Goal: Contribute content: Add original content to the website for others to see

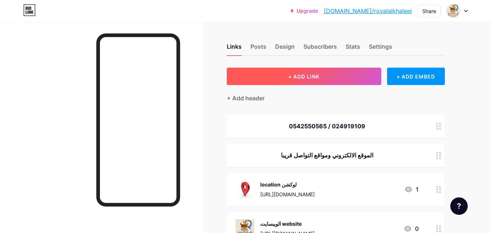
click at [337, 74] on button "+ ADD LINK" at bounding box center [304, 76] width 155 height 17
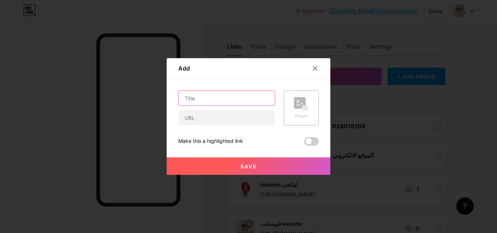
click at [223, 97] on input "text" at bounding box center [227, 98] width 96 height 15
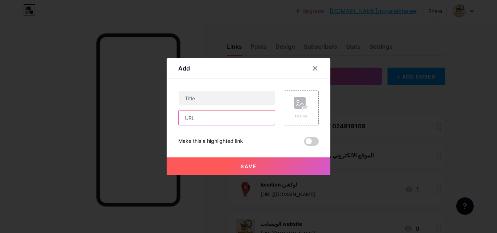
click at [217, 117] on input "text" at bounding box center [227, 118] width 96 height 15
paste input "[URL][DOMAIN_NAME]"
type input "[URL][DOMAIN_NAME]"
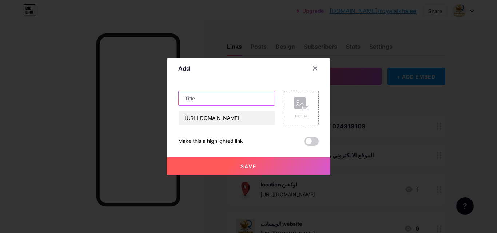
click at [232, 99] on input "text" at bounding box center [227, 98] width 96 height 15
type input "انستغرام"
click at [307, 115] on div "Picture" at bounding box center [301, 115] width 15 height 5
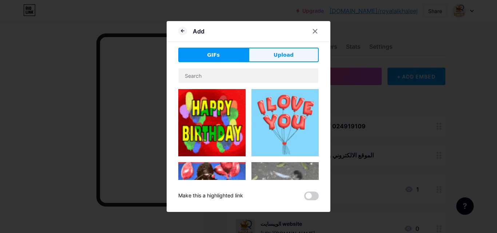
click at [263, 58] on button "Upload" at bounding box center [283, 55] width 70 height 15
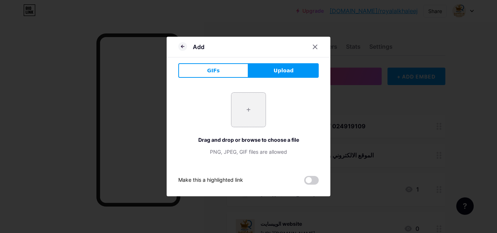
click at [258, 120] on input "file" at bounding box center [248, 110] width 34 height 34
type input "C:\fakepath\Instagram_logo_2022.svg.webp"
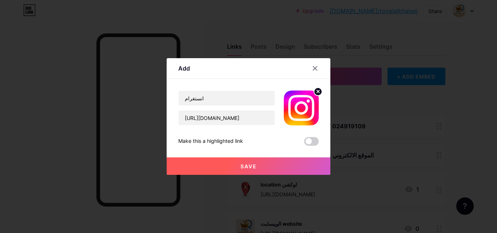
click at [224, 160] on button "Save" at bounding box center [249, 165] width 164 height 17
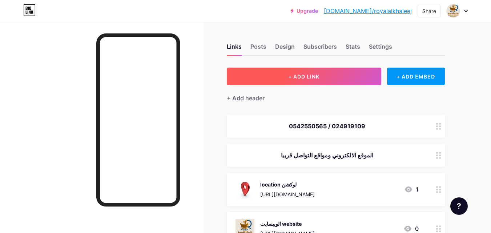
click at [298, 79] on span "+ ADD LINK" at bounding box center [303, 76] width 31 height 6
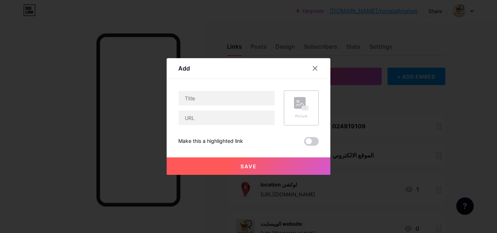
click at [297, 106] on rect at bounding box center [300, 103] width 12 height 12
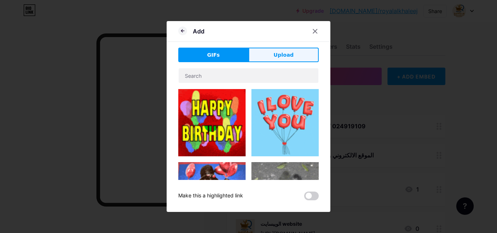
click at [295, 58] on button "Upload" at bounding box center [283, 55] width 70 height 15
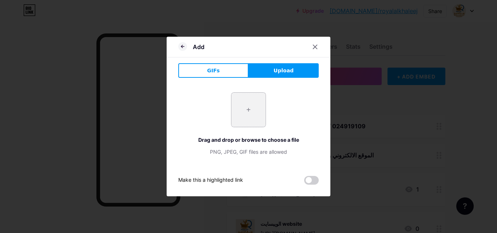
click at [259, 100] on input "file" at bounding box center [248, 110] width 34 height 34
type input "C:\fakepath\images.png"
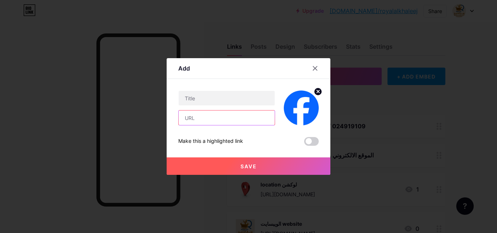
paste input "[URL][DOMAIN_NAME]"
type input "[URL][DOMAIN_NAME]"
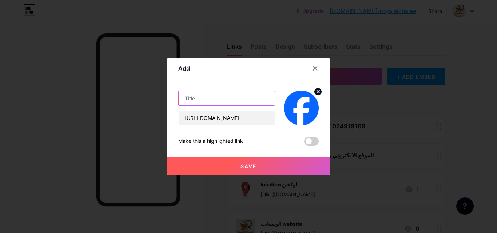
click at [229, 100] on input "text" at bounding box center [227, 98] width 96 height 15
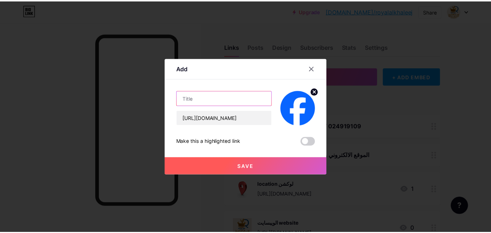
scroll to position [0, 0]
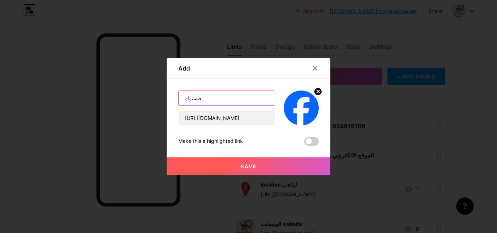
type input "فيسبوك"
click at [311, 166] on button "Save" at bounding box center [249, 165] width 164 height 17
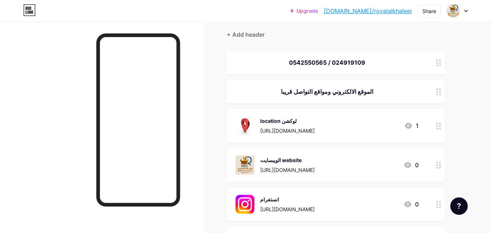
scroll to position [145, 0]
